Goal: Task Accomplishment & Management: Complete application form

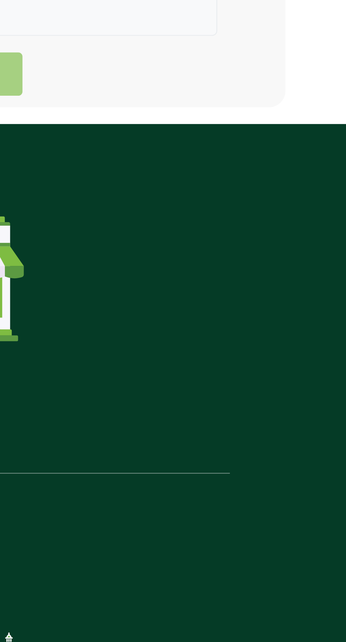
click at [235, 408] on div "700 + STORE's" at bounding box center [173, 412] width 237 height 148
click at [342, 388] on section "700 + STORE's 200 + CITIES 3 M UNIQUE USERS" at bounding box center [173, 560] width 346 height 445
